Goal: Information Seeking & Learning: Learn about a topic

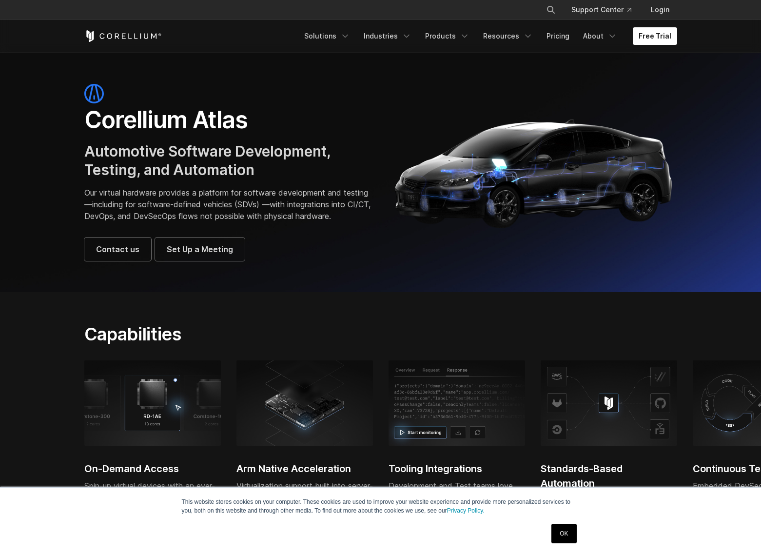
click at [654, 313] on section "Capabilities On-Demand Access Spin-up virtual devices with an ever-expanding ca…" at bounding box center [380, 494] width 761 height 404
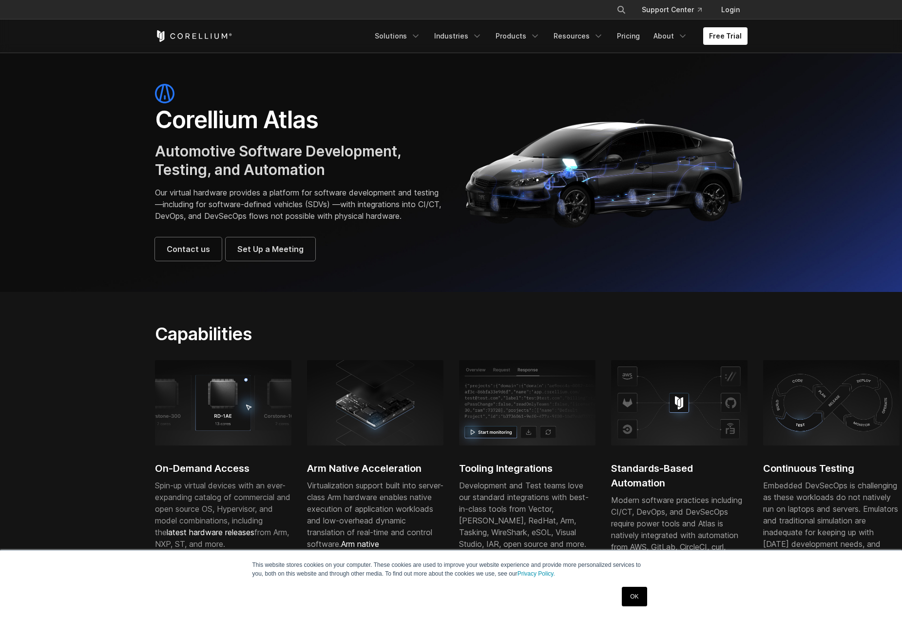
click at [215, 118] on h1 "Corellium Atlas" at bounding box center [298, 119] width 287 height 29
copy h1 "Corellium"
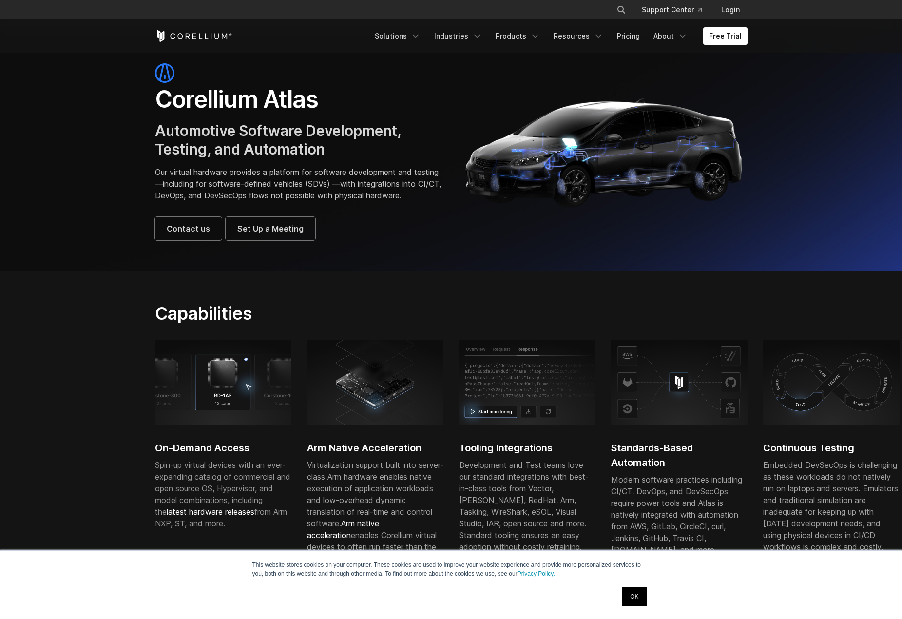
click at [248, 162] on div "Corellium Atlas Automotive Software Development, Testing, and Automation Our vi…" at bounding box center [298, 151] width 287 height 177
click at [162, 131] on span "Automotive Software Development, Testing, and Automation" at bounding box center [278, 140] width 246 height 36
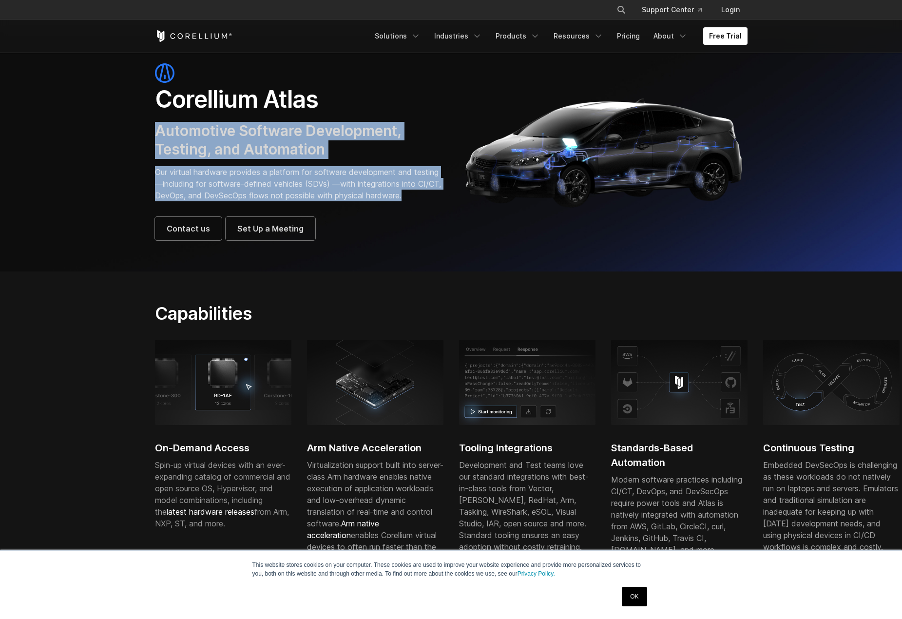
drag, startPoint x: 156, startPoint y: 133, endPoint x: 219, endPoint y: 206, distance: 96.4
click at [219, 206] on div "Corellium Atlas Automotive Software Development, Testing, and Automation Our vi…" at bounding box center [298, 151] width 287 height 177
copy div "Automotive Software Development, Testing, and Automation Our virtual hardware p…"
click at [404, 307] on section "Capabilities On-Demand Access Spin-up virtual devices with an ever-expanding ca…" at bounding box center [451, 473] width 902 height 404
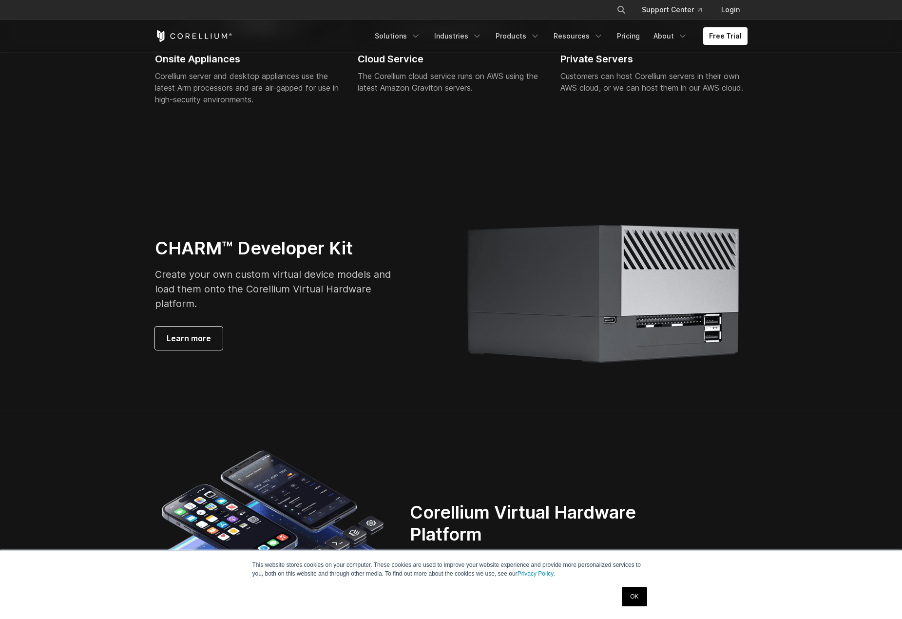
scroll to position [2138, 0]
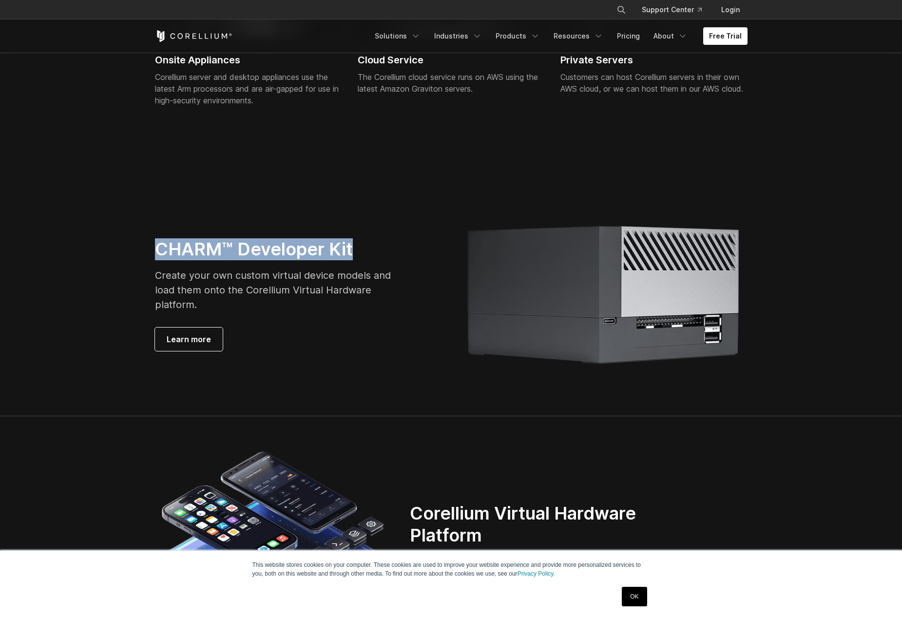
drag, startPoint x: 156, startPoint y: 268, endPoint x: 350, endPoint y: 270, distance: 194.0
click at [350, 260] on h3 "CHARM™ Developer Kit" at bounding box center [274, 249] width 238 height 22
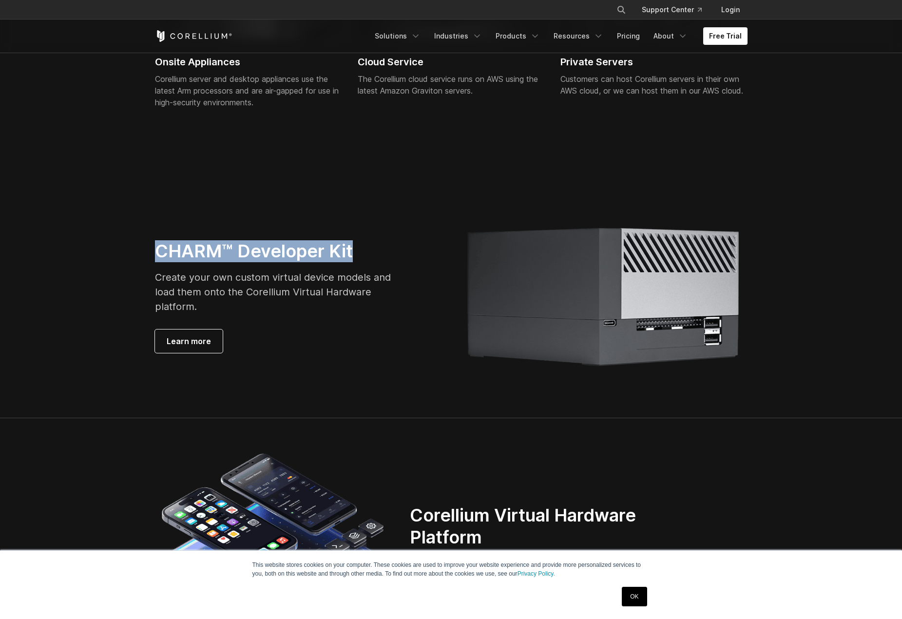
scroll to position [2135, 0]
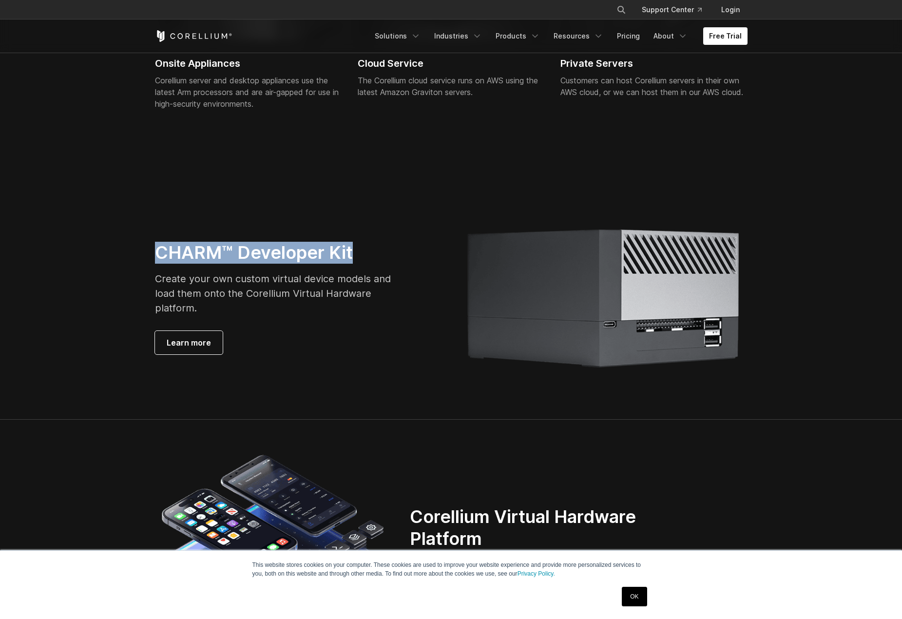
copy h3 "CHARM™ Developer Kit"
drag, startPoint x: 246, startPoint y: 303, endPoint x: 183, endPoint y: 302, distance: 63.4
click at [246, 303] on span "Create your own custom virtual device models and load them onto the Corellium V…" at bounding box center [273, 293] width 236 height 41
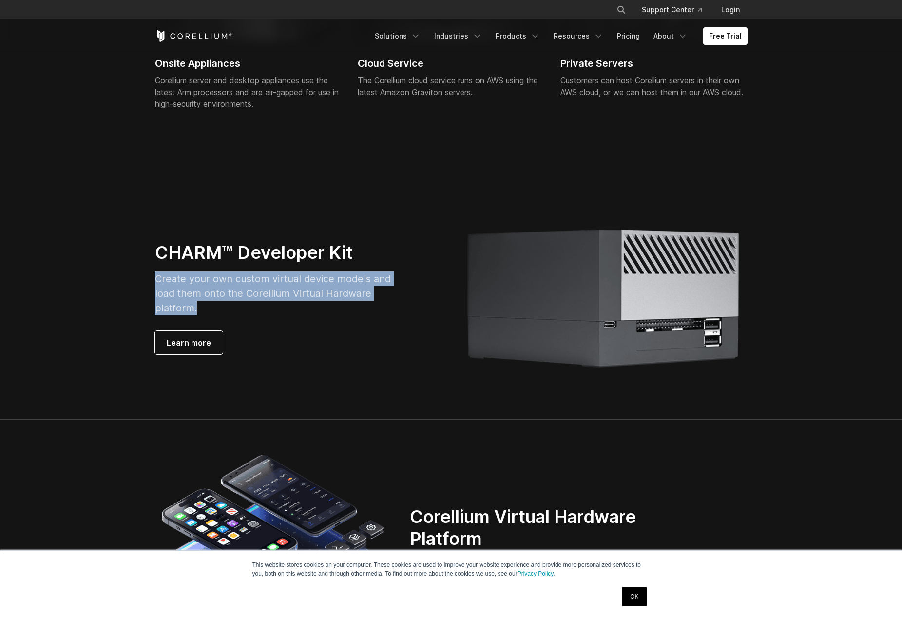
drag, startPoint x: 155, startPoint y: 302, endPoint x: 204, endPoint y: 327, distance: 54.3
click at [201, 315] on p "Create your own custom virtual device models and load them onto the Corellium V…" at bounding box center [274, 293] width 238 height 44
copy span "Create your own custom virtual device models and load them onto the Corellium V…"
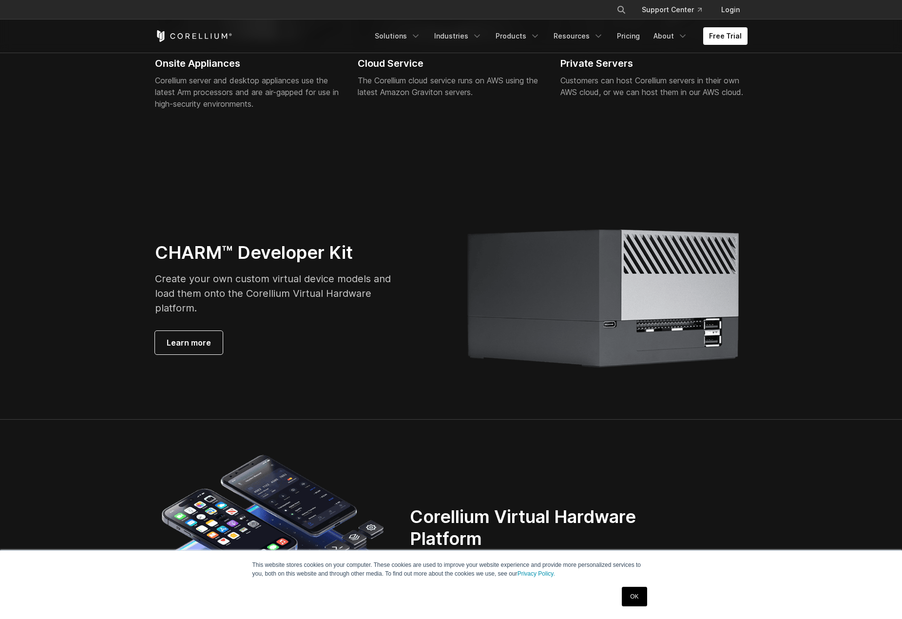
drag, startPoint x: 308, startPoint y: 416, endPoint x: 299, endPoint y: 414, distance: 9.5
click at [307, 416] on section "CHARM™ Developer Kit Create your own custom virtual device models and load them…" at bounding box center [451, 298] width 902 height 243
click at [214, 354] on link "Learn more" at bounding box center [189, 342] width 68 height 23
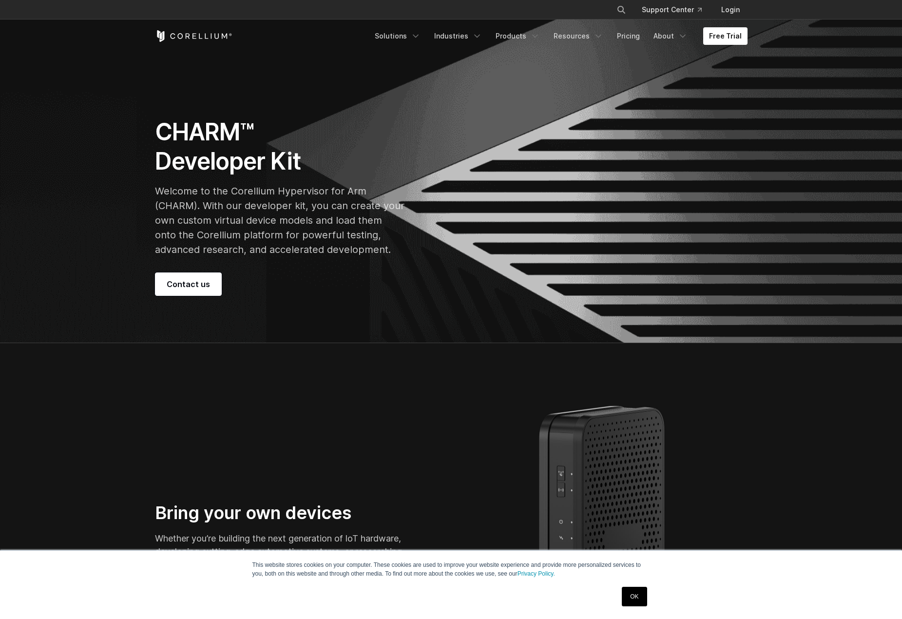
click at [332, 250] on p "Welcome to the Corellium Hypervisor for Arm (CHARM). With our developer kit, yo…" at bounding box center [279, 220] width 249 height 73
